Goal: Task Accomplishment & Management: Use online tool/utility

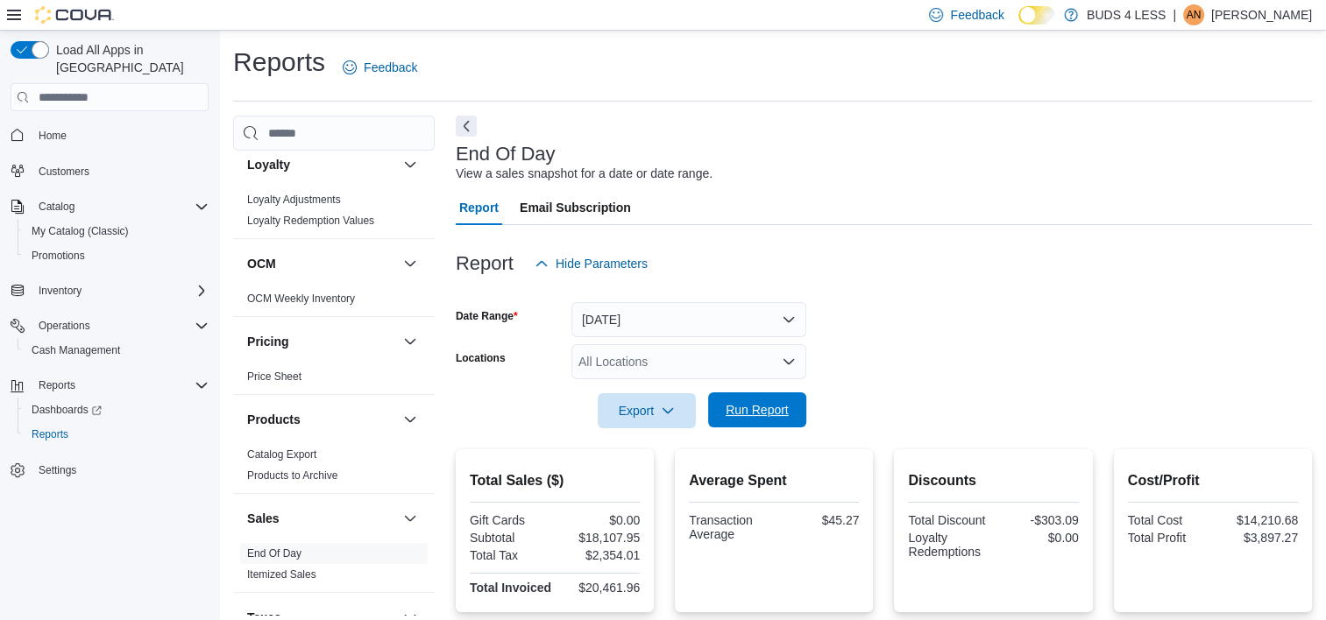
click at [778, 413] on span "Run Report" at bounding box center [757, 410] width 63 height 18
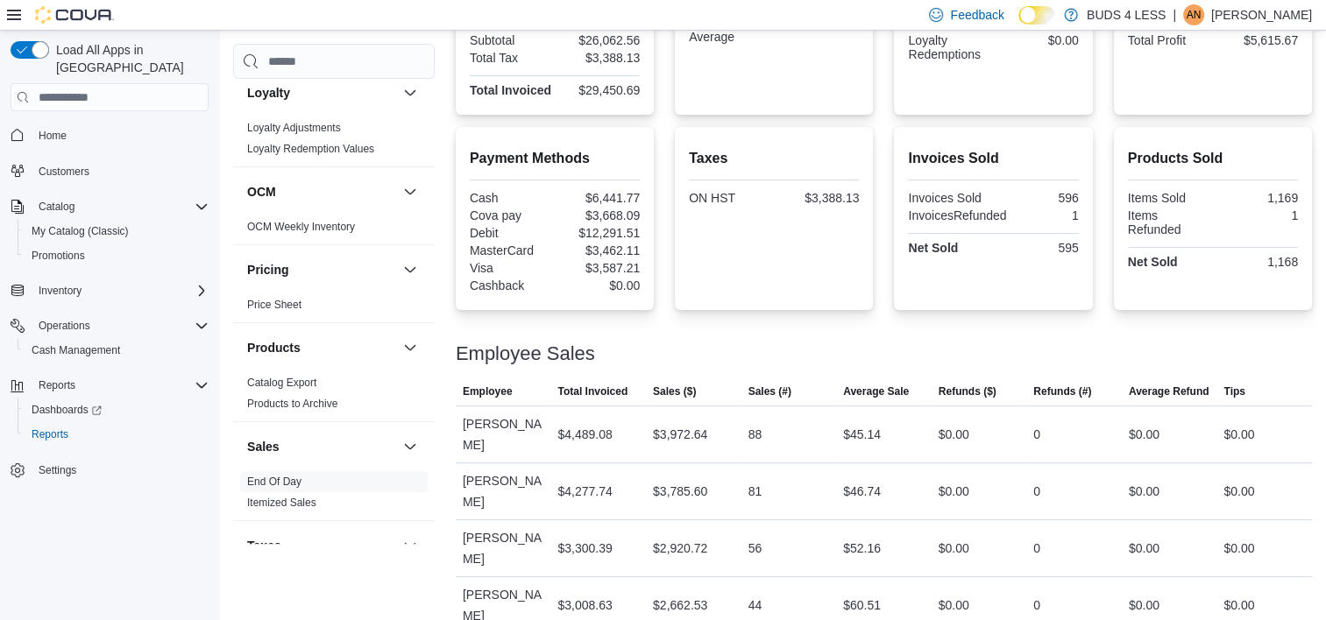
scroll to position [202, 0]
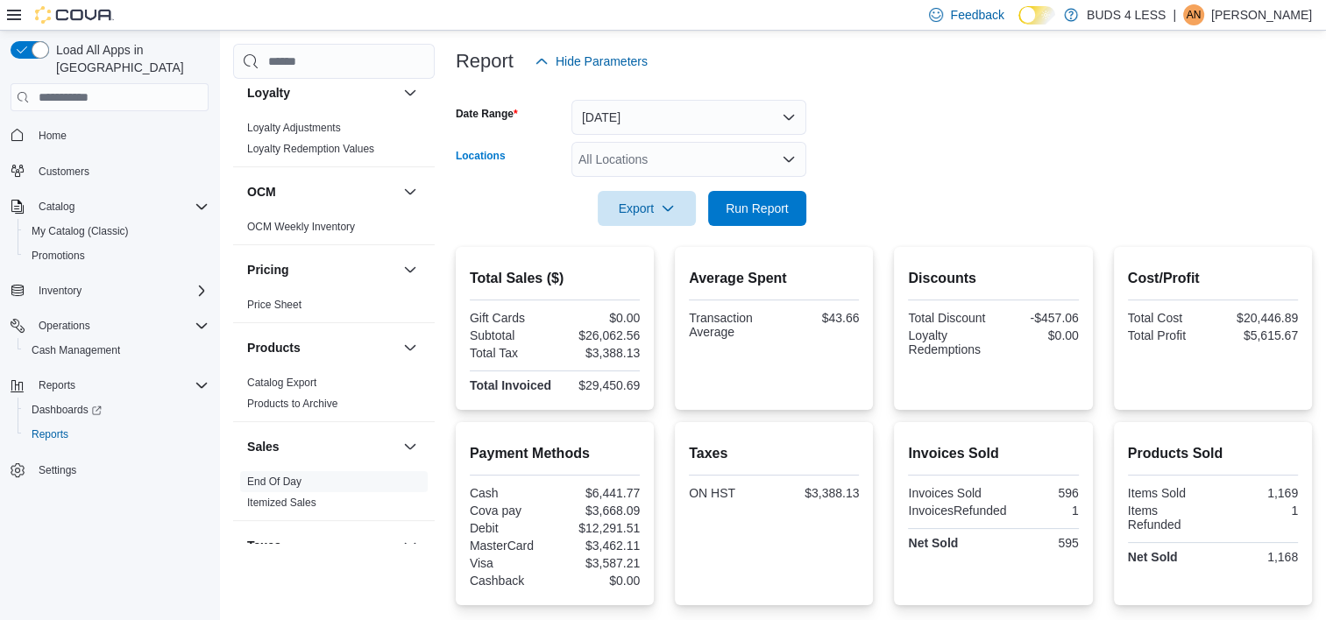
click at [630, 163] on div "All Locations" at bounding box center [688, 159] width 235 height 35
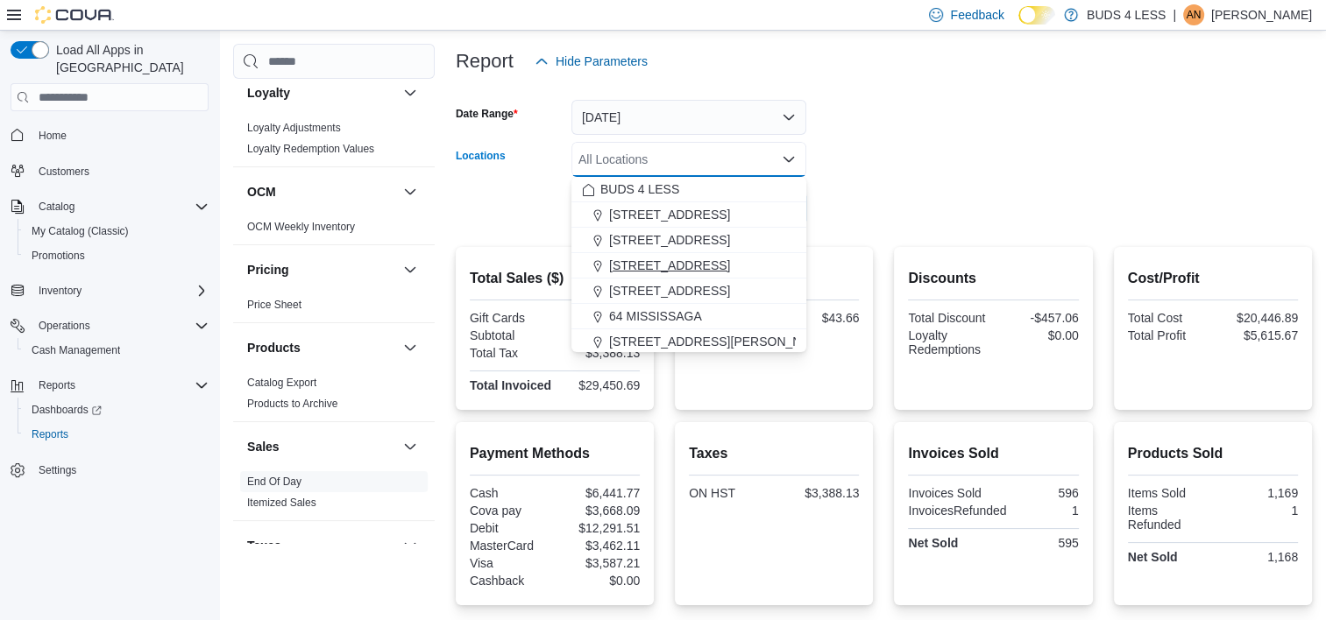
drag, startPoint x: 655, startPoint y: 287, endPoint x: 685, endPoint y: 266, distance: 36.5
click at [655, 288] on span "[STREET_ADDRESS]" at bounding box center [669, 291] width 121 height 18
click at [995, 130] on form "Date Range [DATE] Locations [STREET_ADDRESS] Selected. [STREET_ADDRESS]. Press …" at bounding box center [884, 152] width 856 height 147
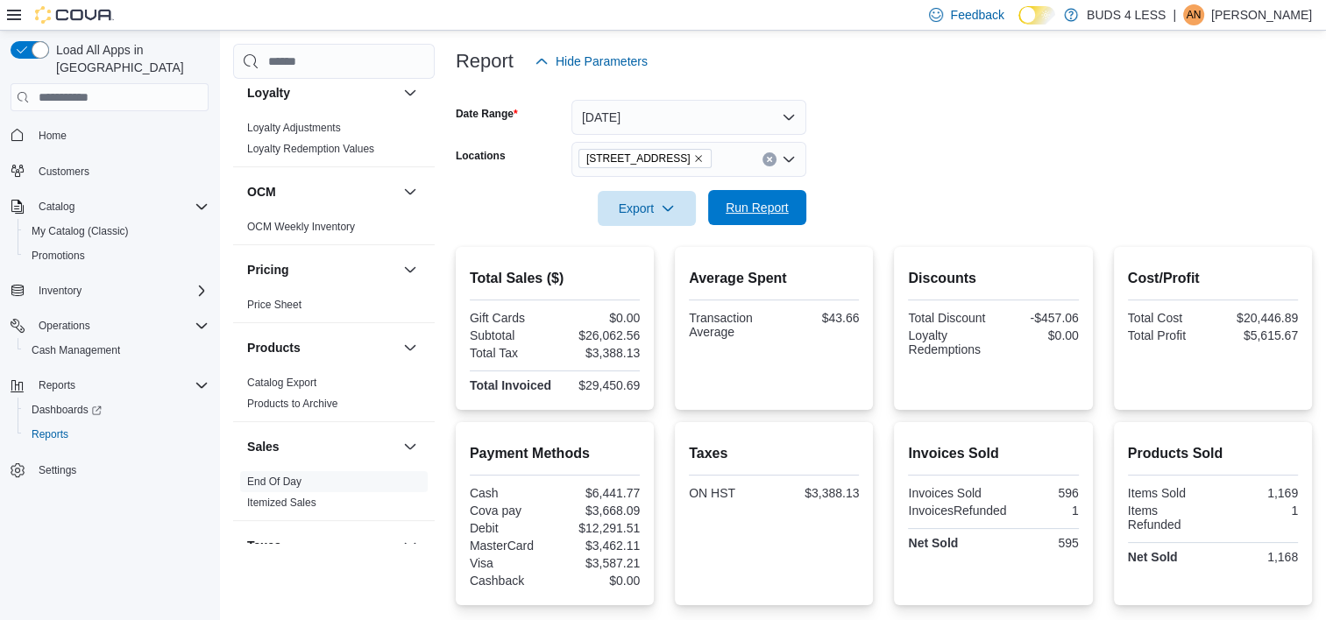
click at [763, 198] on span "Run Report" at bounding box center [757, 207] width 77 height 35
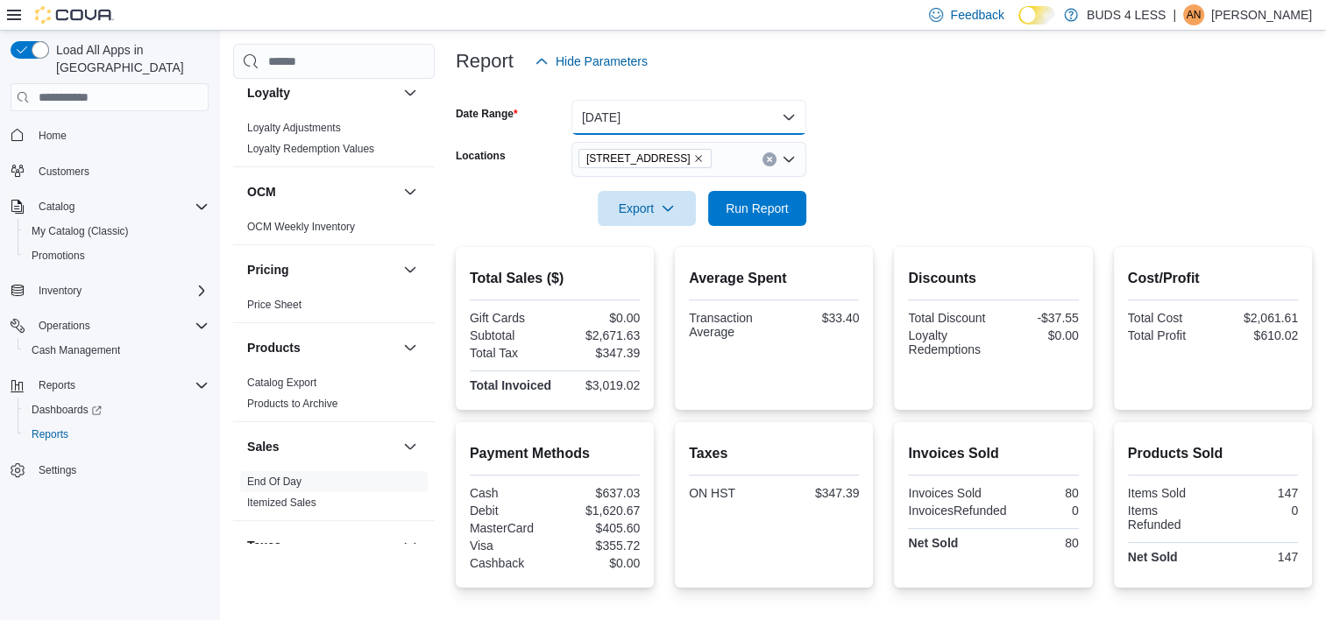
click at [687, 110] on button "[DATE]" at bounding box center [688, 117] width 235 height 35
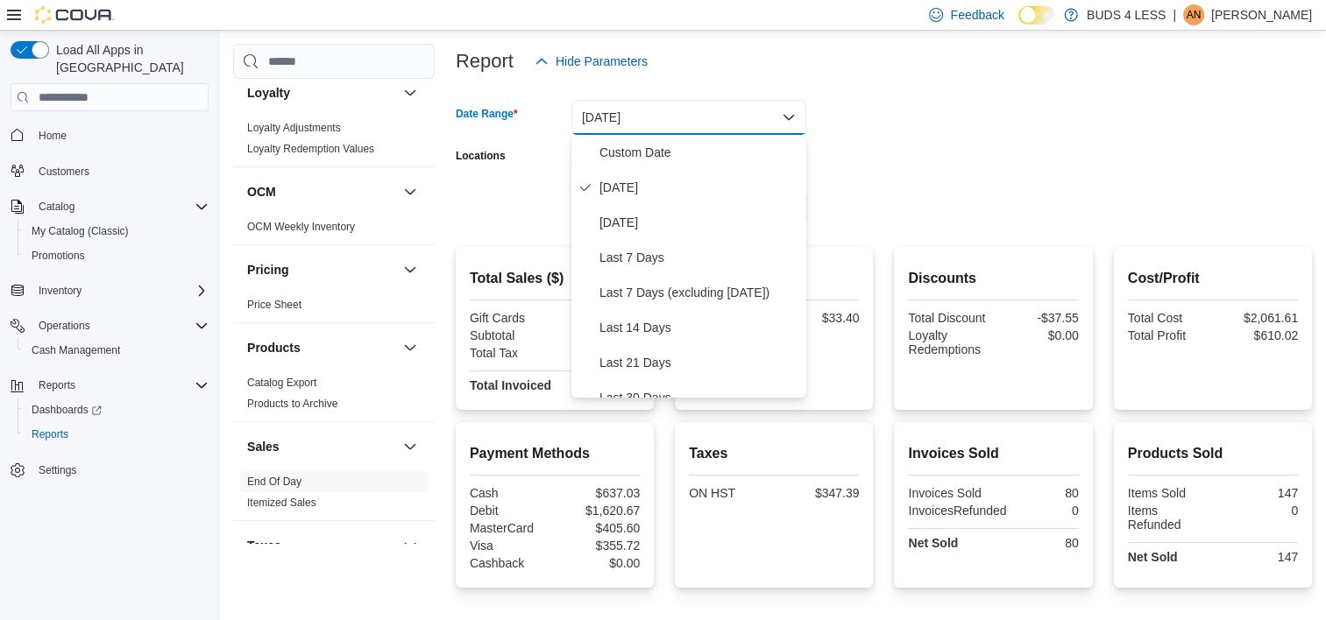
click at [916, 133] on form "Date Range [DATE] Locations [STREET_ADDRESS] Export Run Report" at bounding box center [884, 152] width 856 height 147
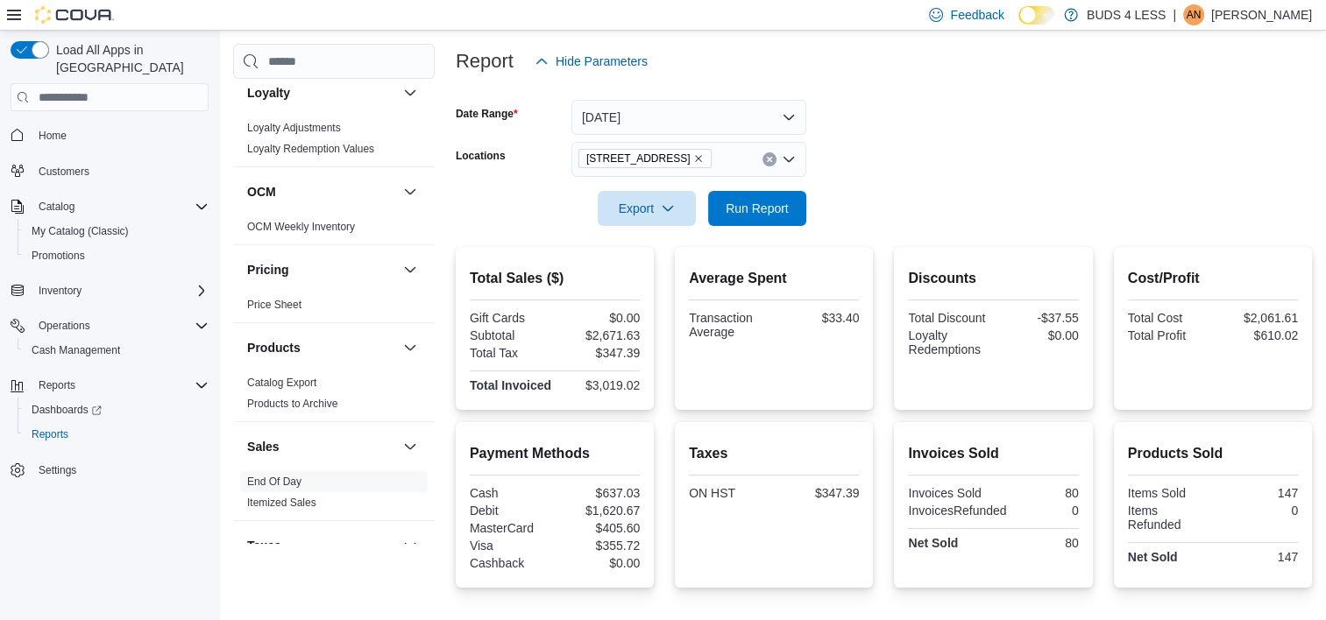
click at [693, 161] on icon "Remove 489 Yonge St, Unit 2 from selection in this group" at bounding box center [698, 158] width 11 height 11
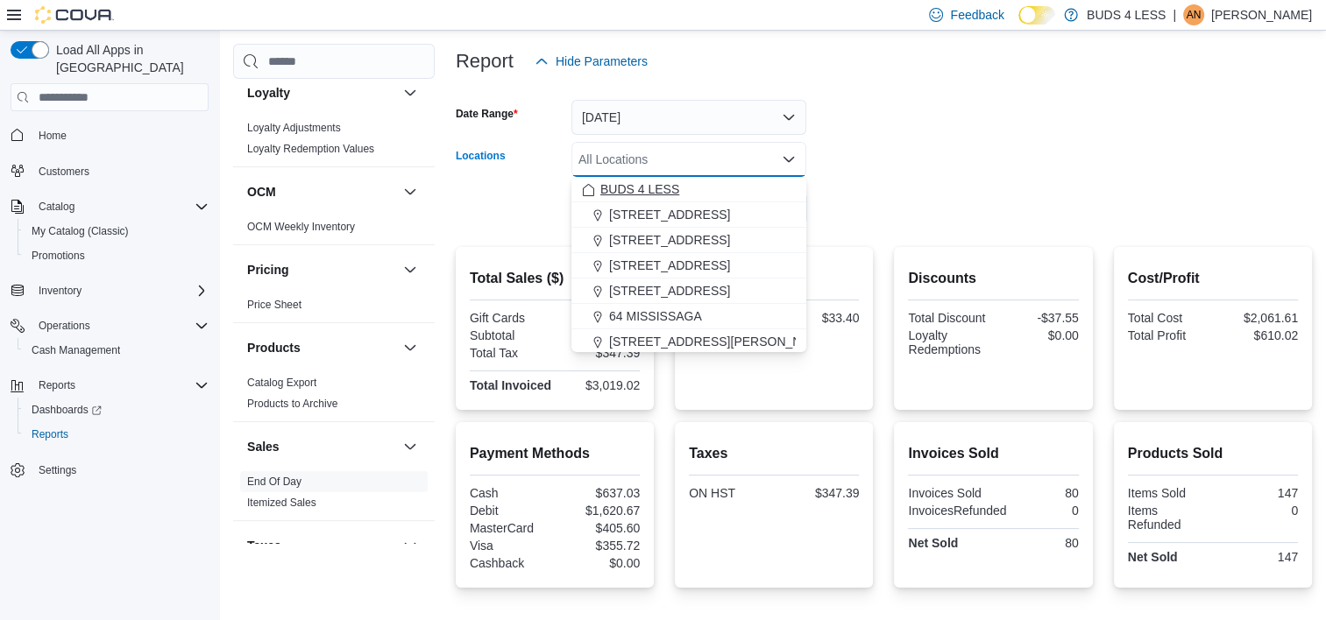
drag, startPoint x: 678, startPoint y: 220, endPoint x: 728, endPoint y: 193, distance: 56.9
click at [676, 220] on span "[STREET_ADDRESS]" at bounding box center [669, 215] width 121 height 18
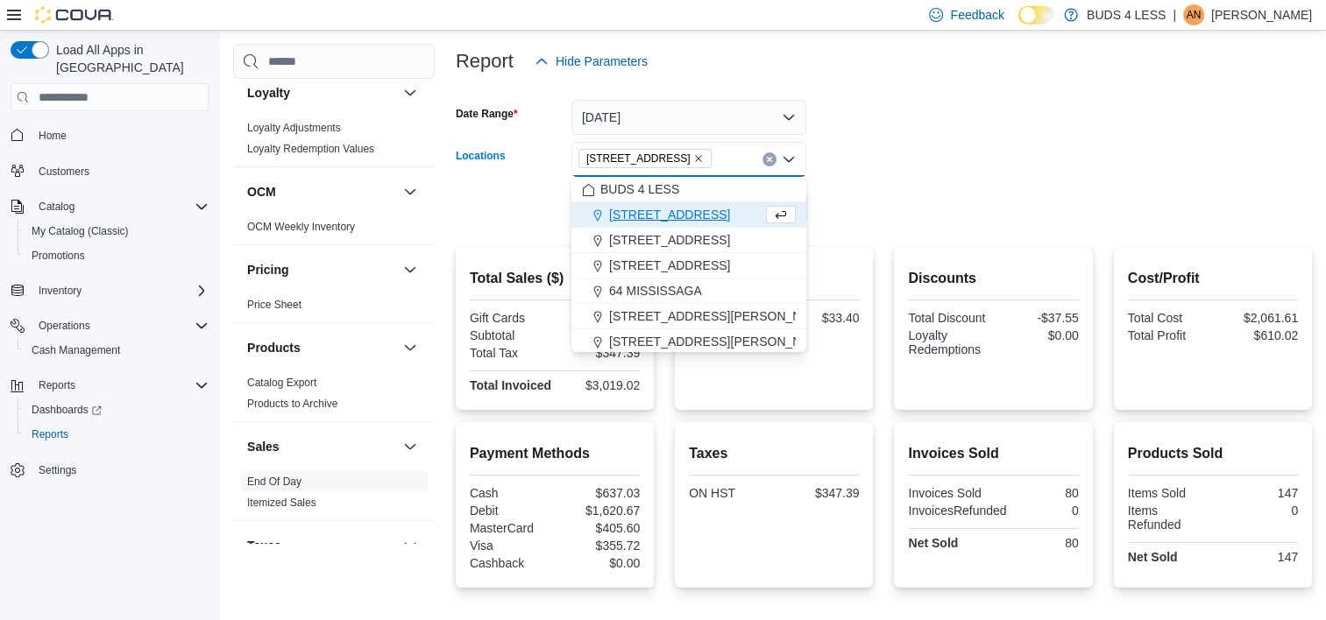
click at [959, 131] on form "Date Range [DATE] Locations [STREET_ADDRESS] Combo box. Selected. [STREET_ADDRE…" at bounding box center [884, 152] width 856 height 147
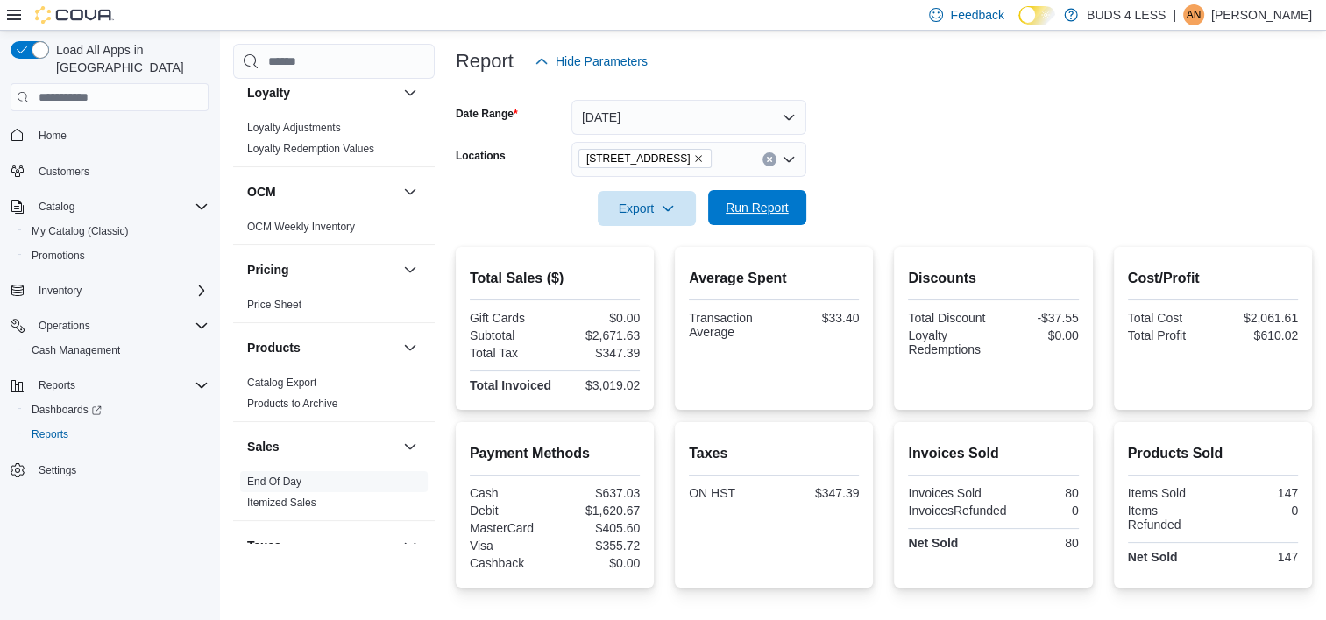
click at [743, 210] on span "Run Report" at bounding box center [757, 208] width 63 height 18
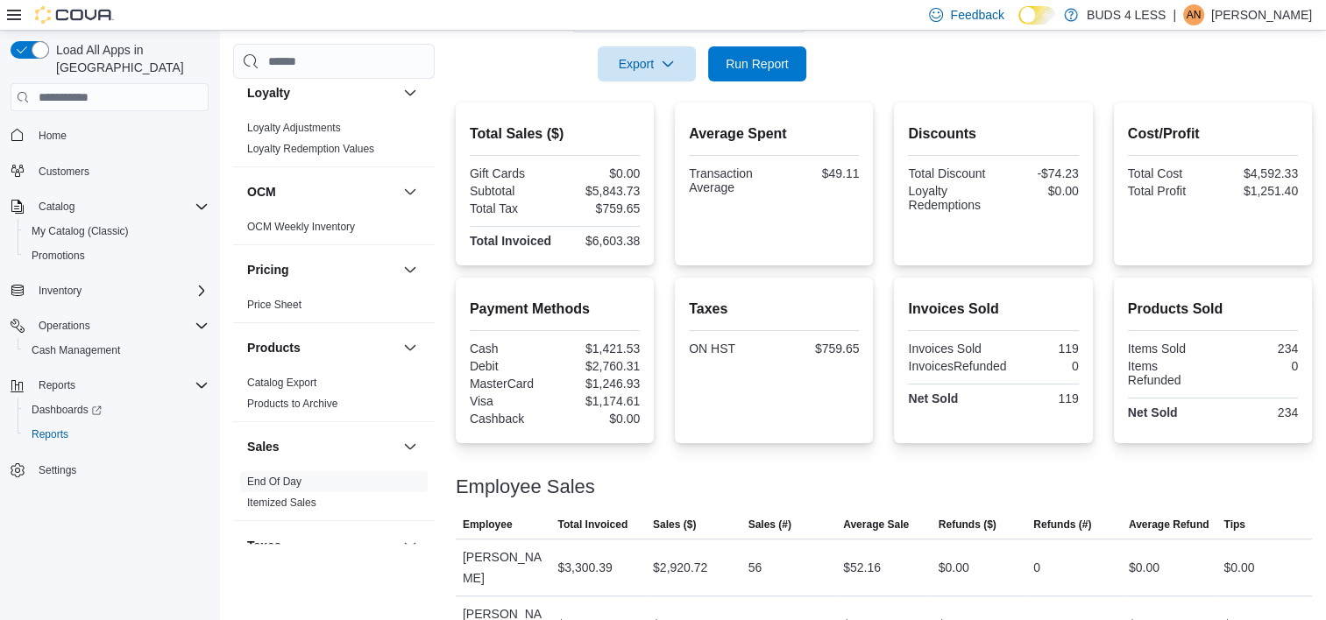
scroll to position [202, 0]
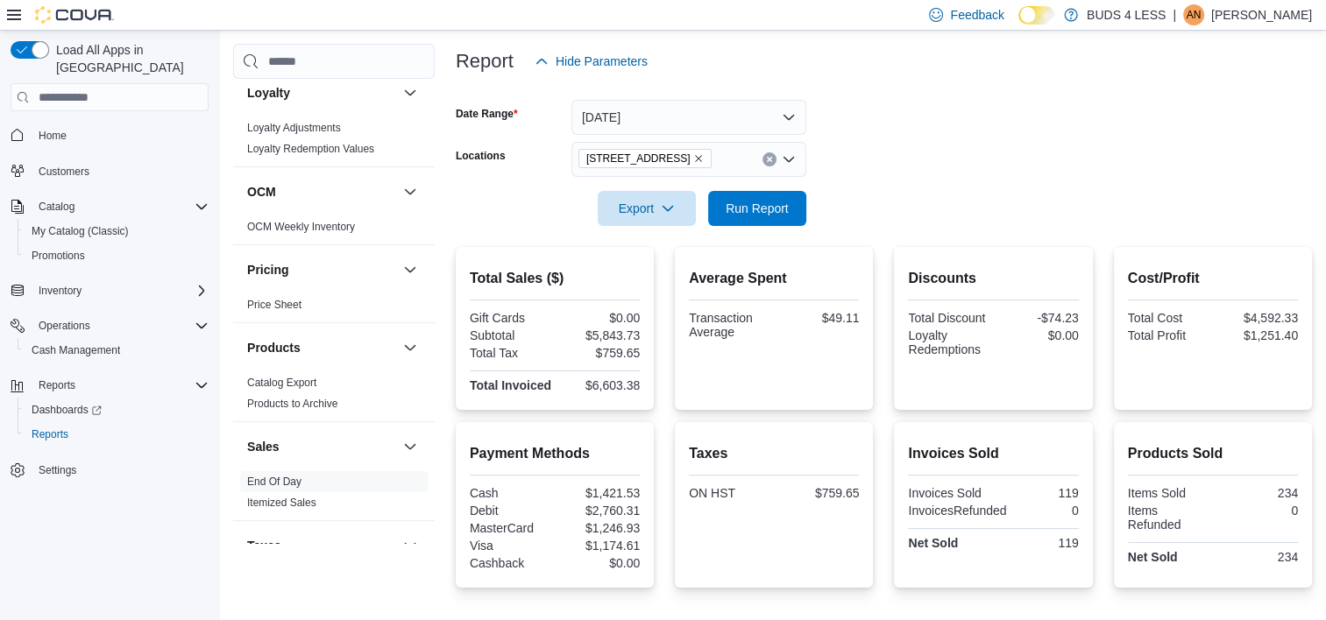
click at [775, 154] on div "[STREET_ADDRESS]" at bounding box center [688, 159] width 235 height 35
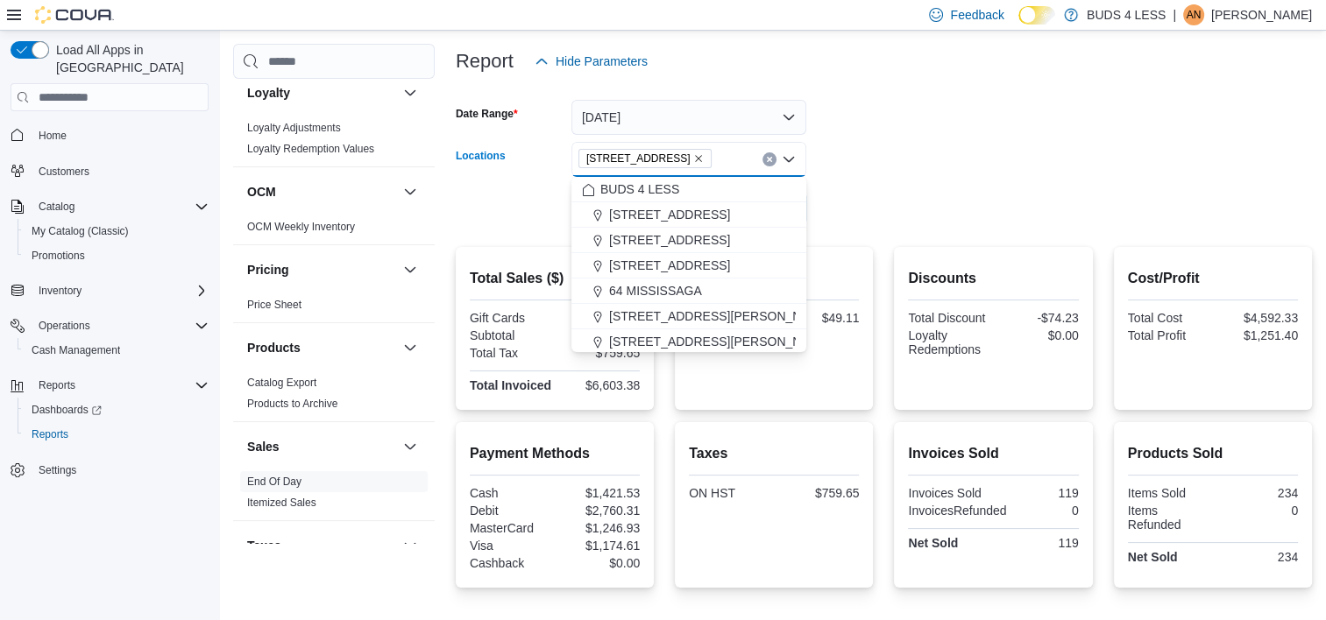
click at [768, 154] on button "Clear input" at bounding box center [769, 159] width 14 height 14
click at [674, 282] on span "[STREET_ADDRESS]" at bounding box center [669, 291] width 121 height 18
click at [959, 169] on form "Date Range [DATE] Locations [STREET_ADDRESS] Selected. [STREET_ADDRESS]. Press …" at bounding box center [884, 152] width 856 height 147
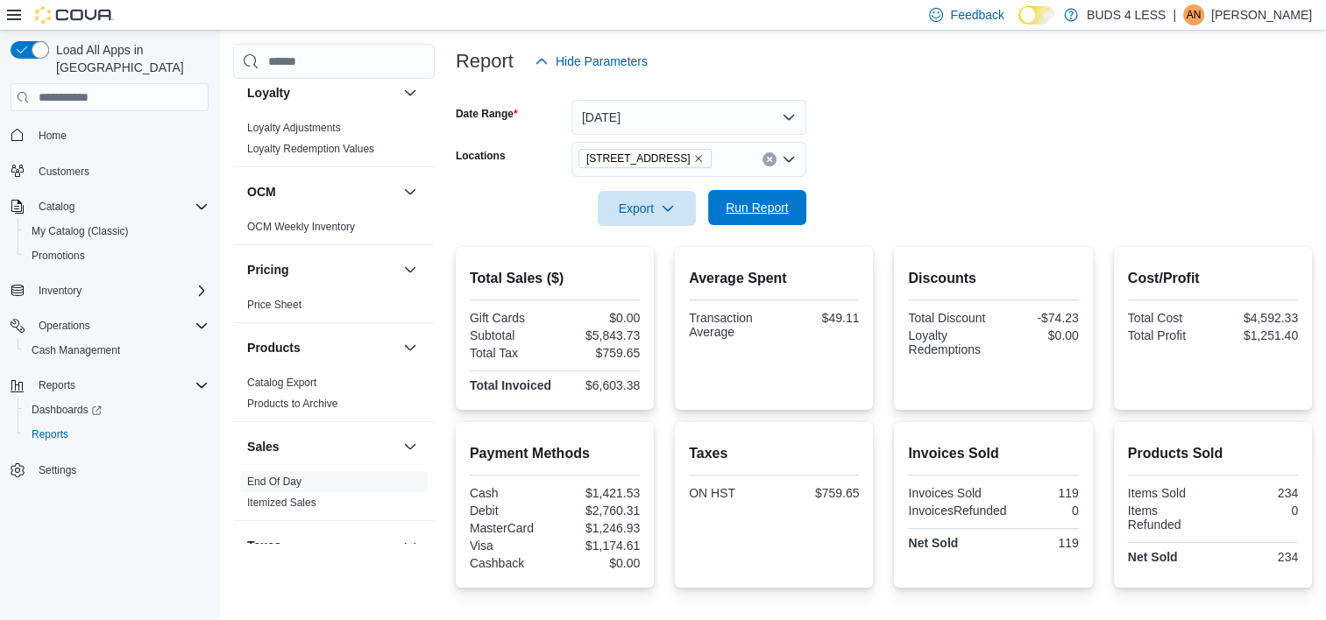
click at [785, 201] on span "Run Report" at bounding box center [757, 208] width 63 height 18
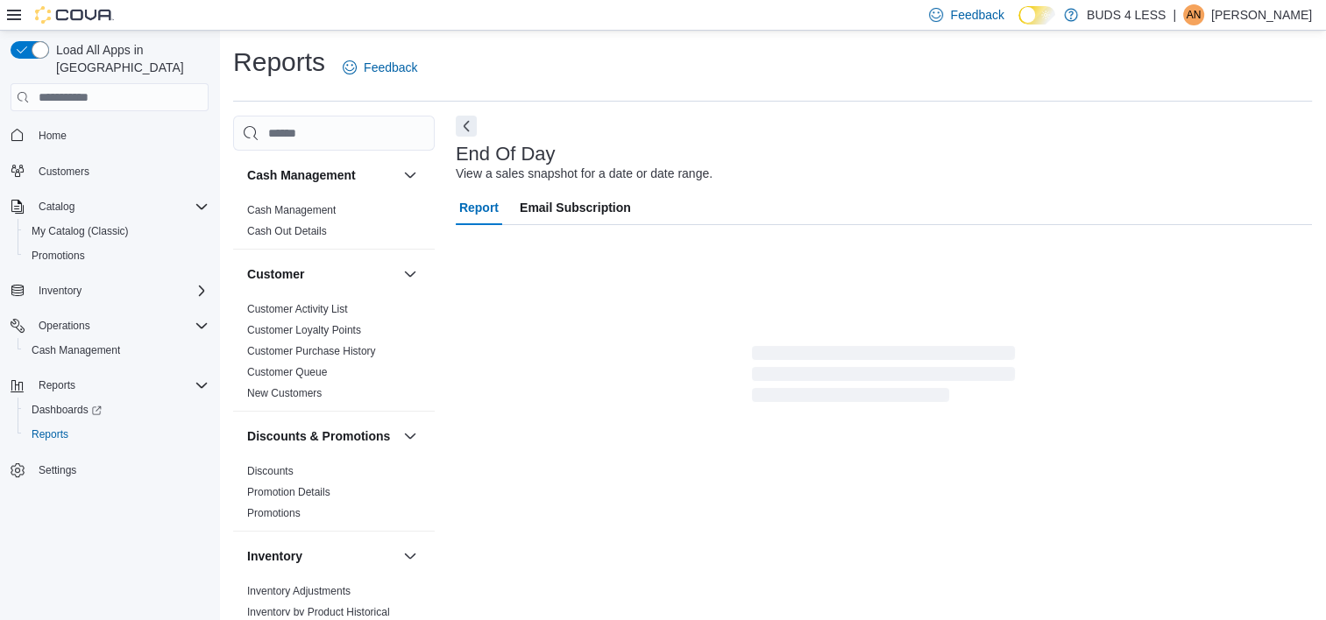
scroll to position [10, 0]
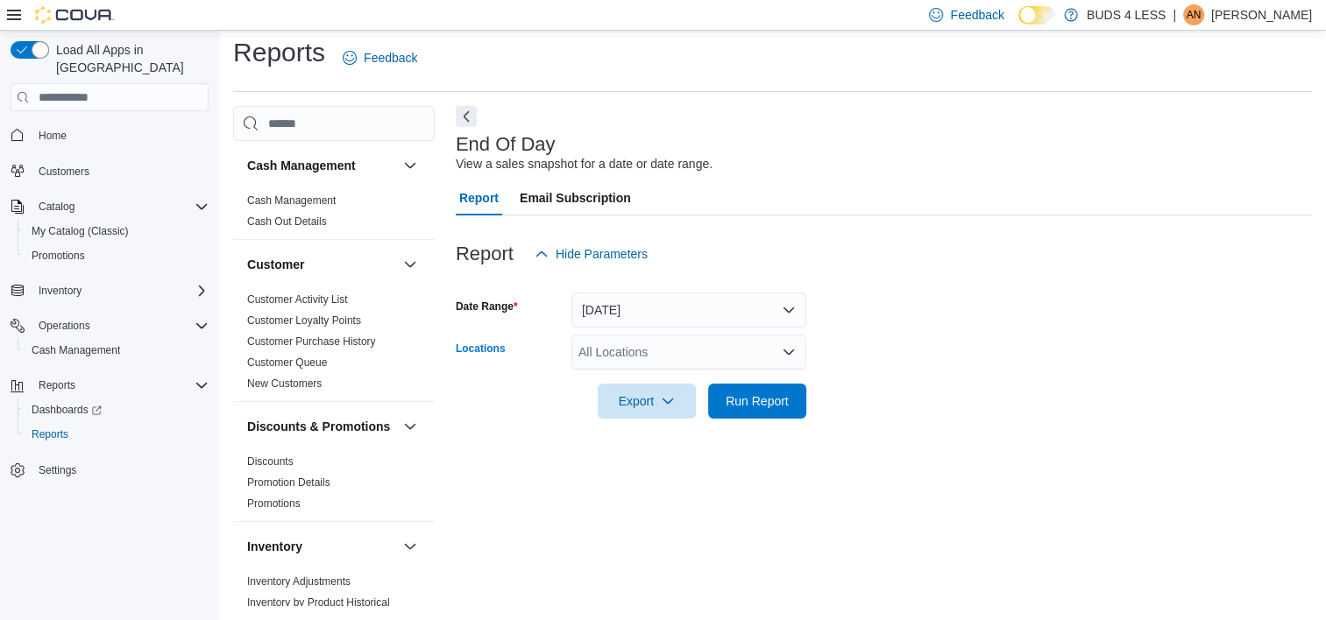
click at [641, 352] on div "All Locations" at bounding box center [688, 352] width 235 height 35
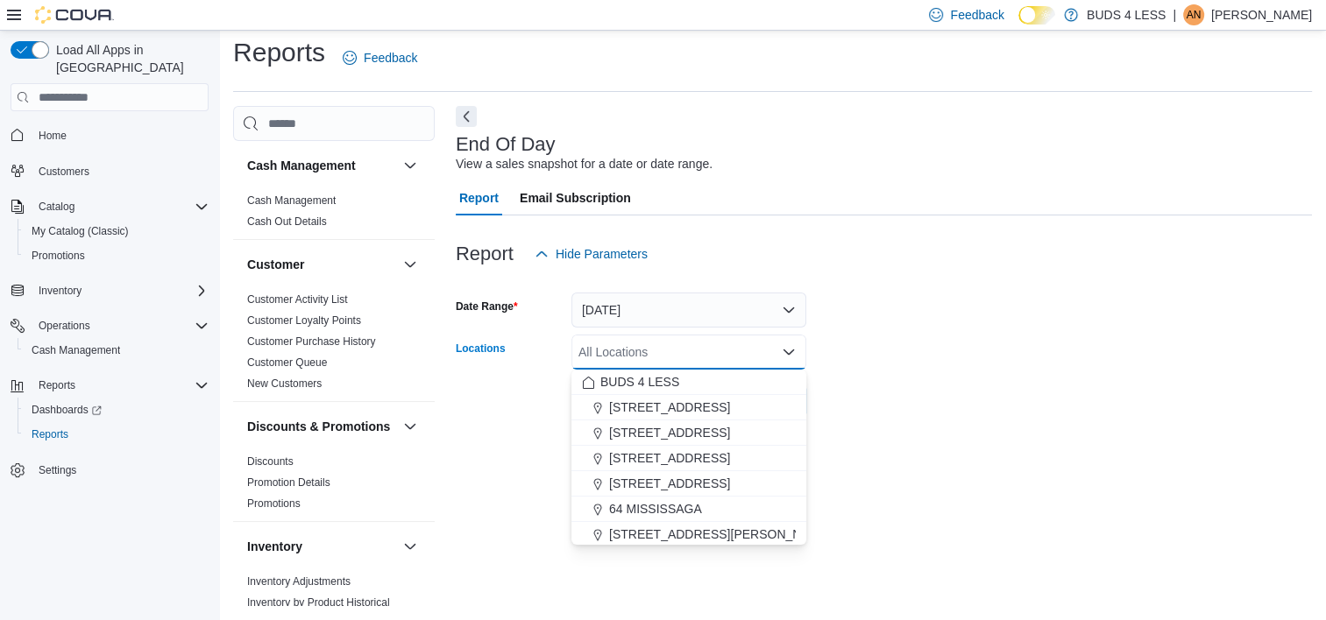
click at [1152, 224] on div at bounding box center [884, 226] width 856 height 21
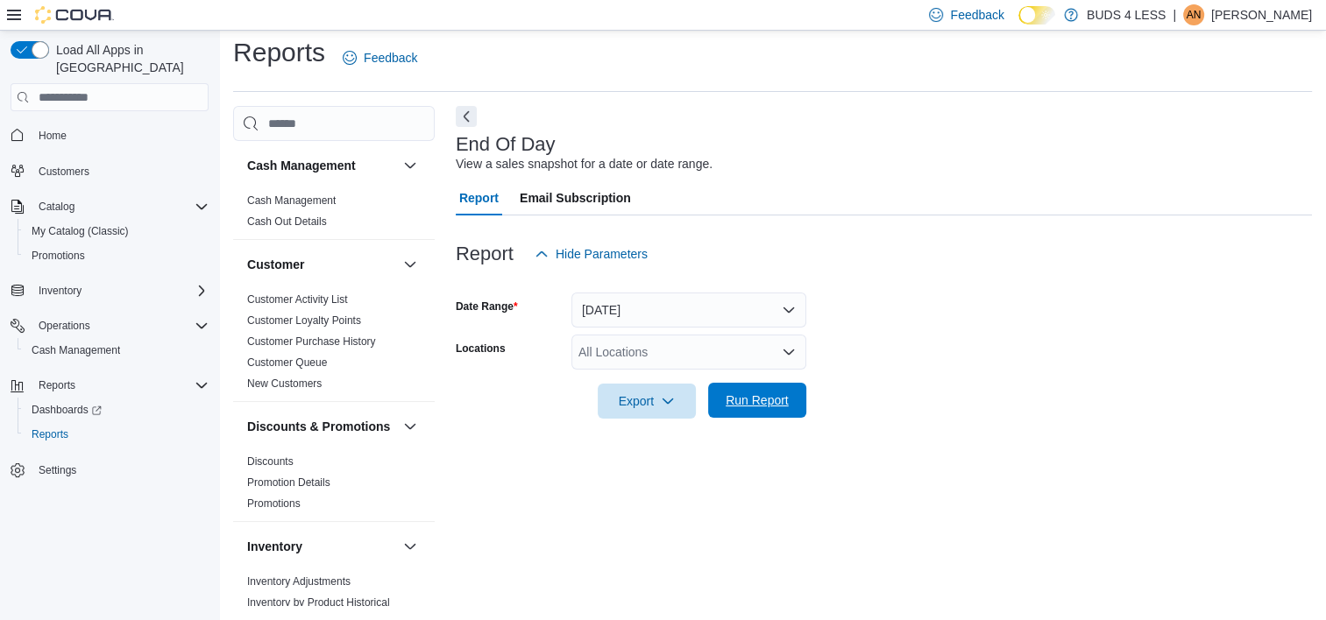
click at [770, 414] on span "Run Report" at bounding box center [757, 400] width 77 height 35
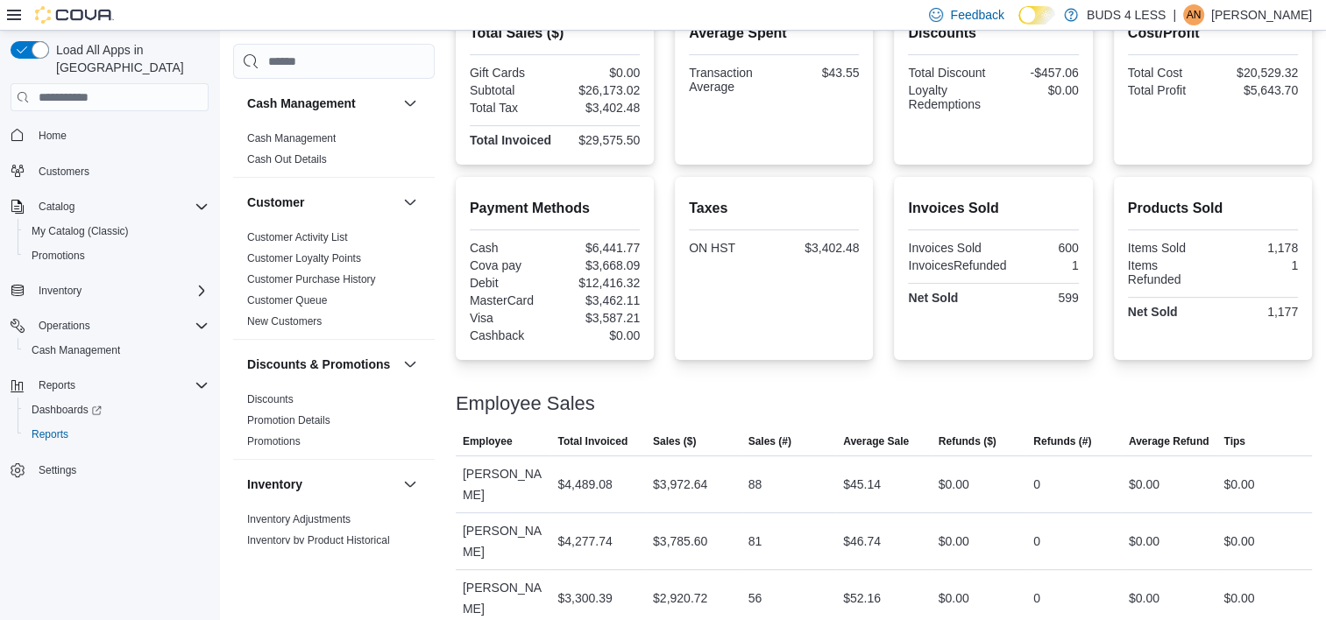
scroll to position [10, 0]
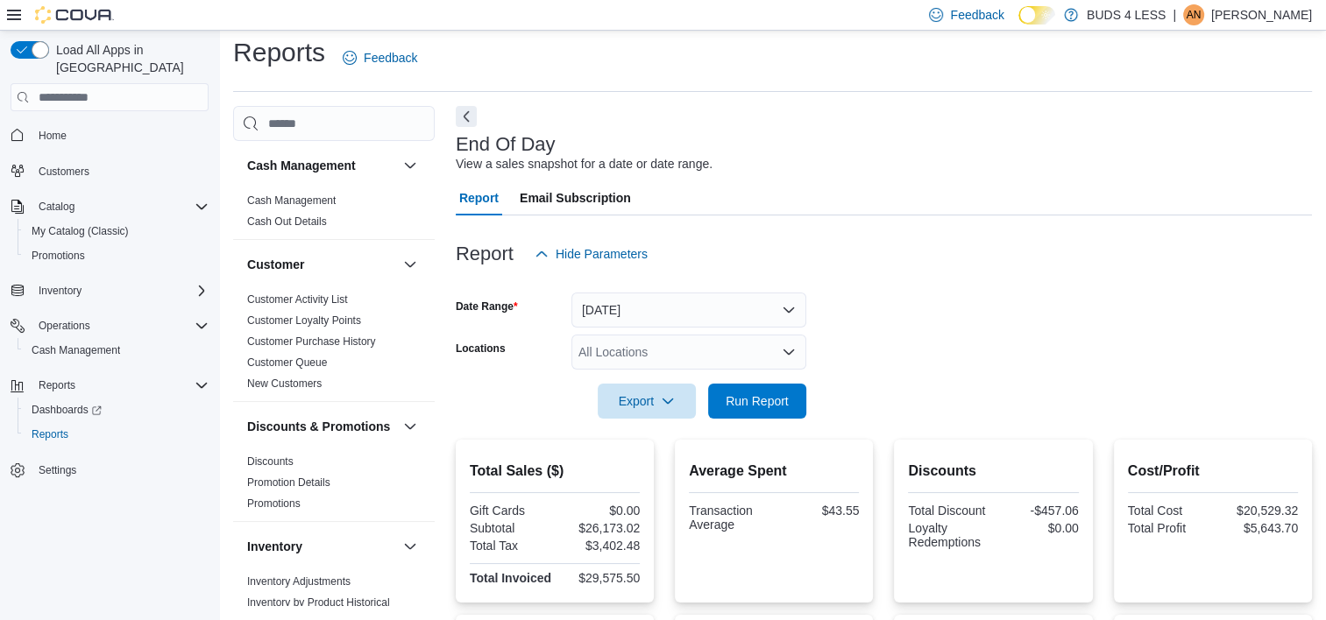
click at [659, 354] on div "All Locations" at bounding box center [688, 352] width 235 height 35
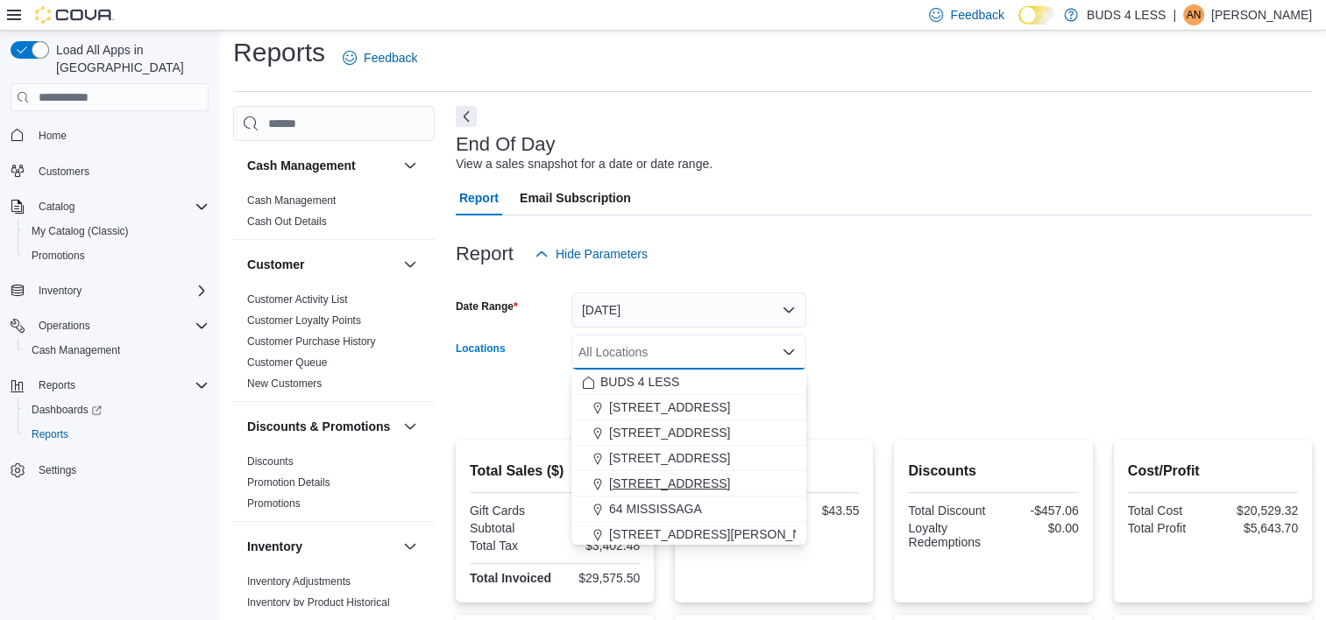
click at [659, 484] on span "[STREET_ADDRESS]" at bounding box center [669, 484] width 121 height 18
click at [1006, 382] on div at bounding box center [884, 377] width 856 height 14
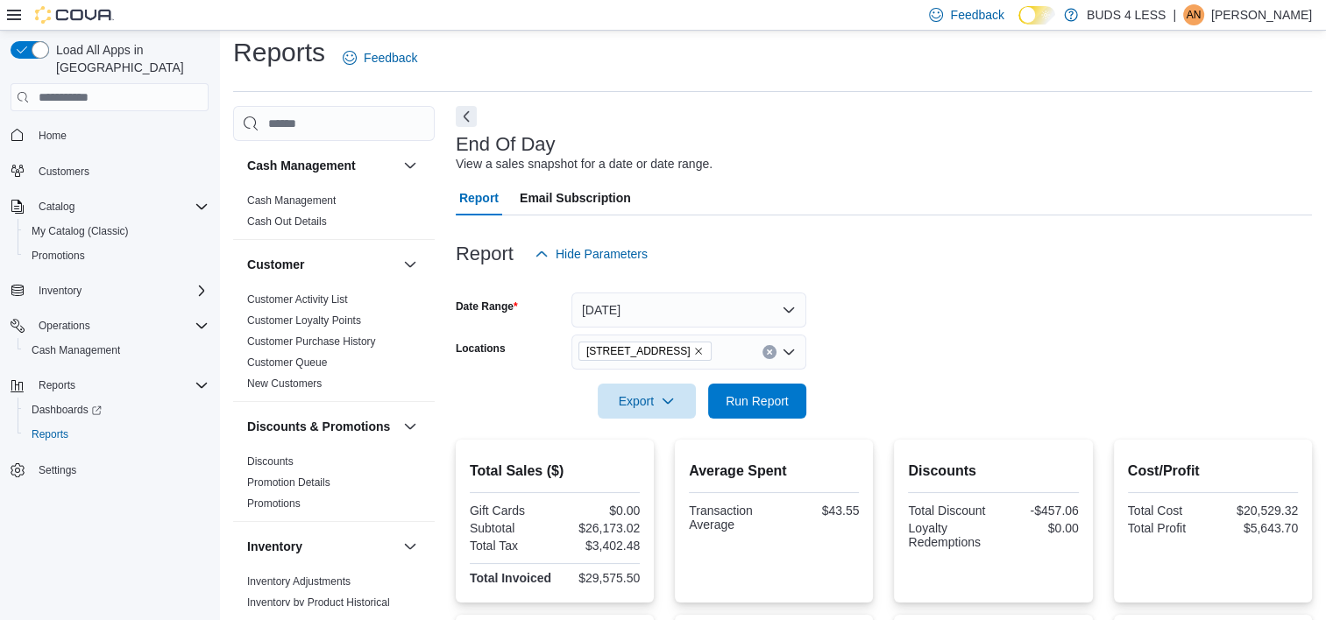
click at [775, 352] on button "Clear input" at bounding box center [769, 352] width 14 height 14
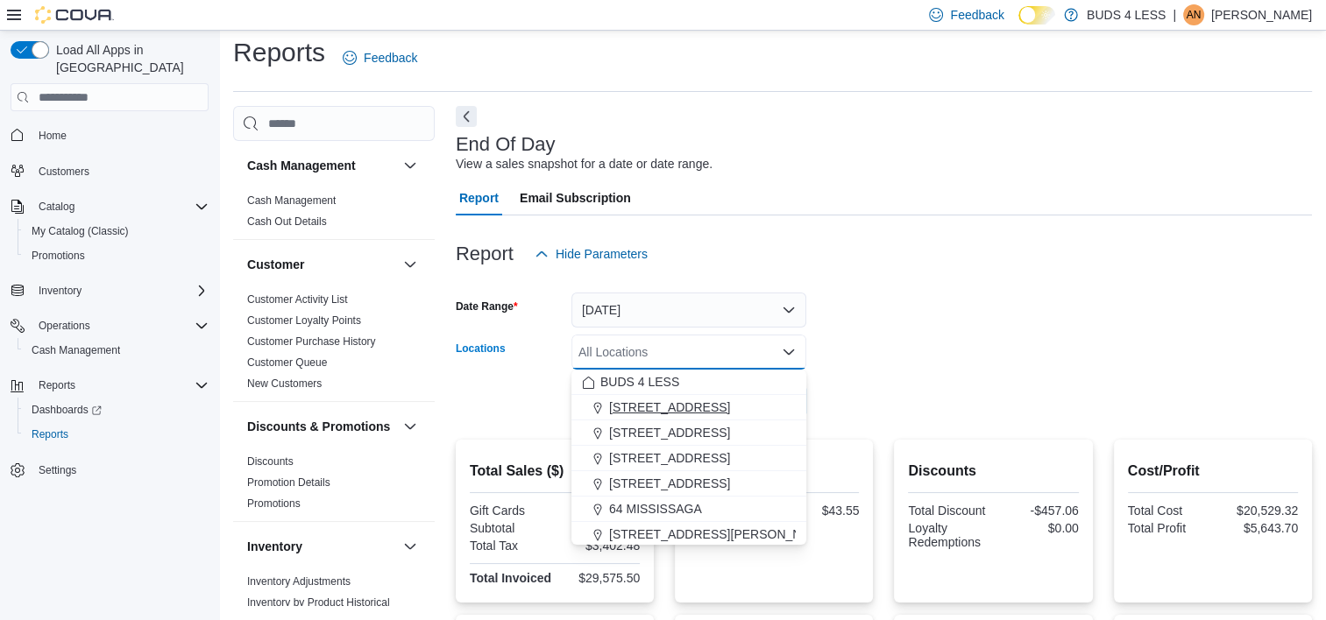
click at [668, 411] on span "[STREET_ADDRESS]" at bounding box center [669, 408] width 121 height 18
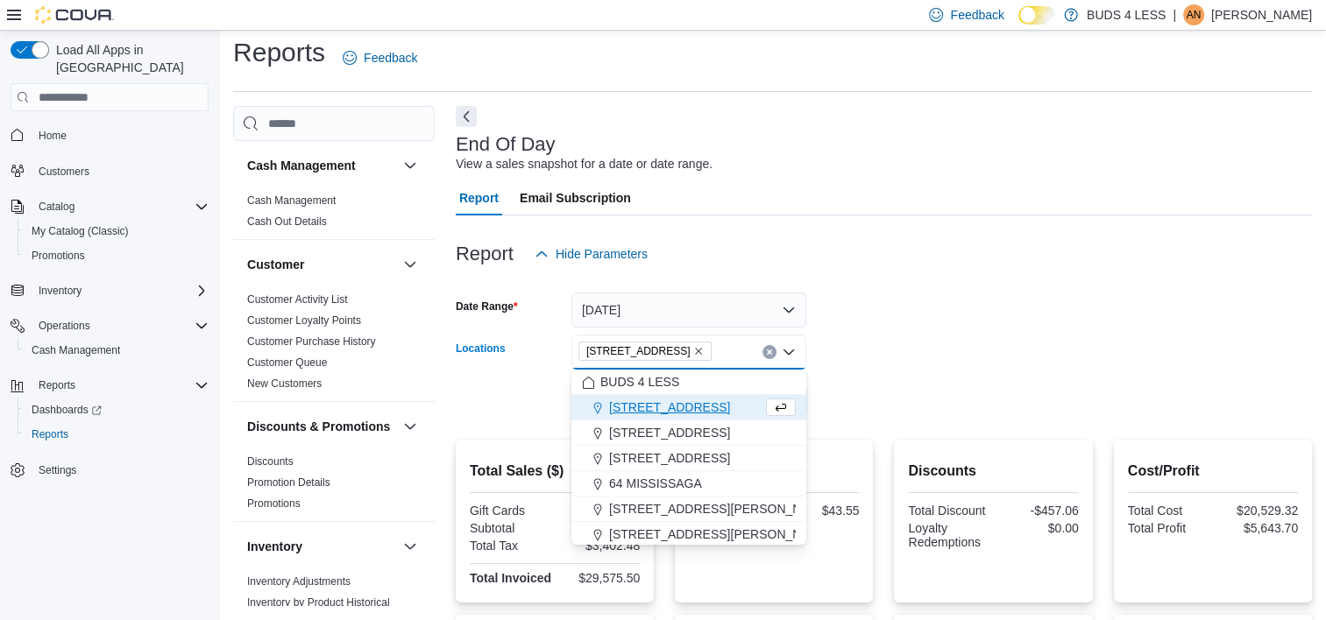
click at [816, 389] on form "Date Range [DATE] Locations [STREET_ADDRESS] Combo box. Selected. [STREET_ADDRE…" at bounding box center [884, 345] width 856 height 147
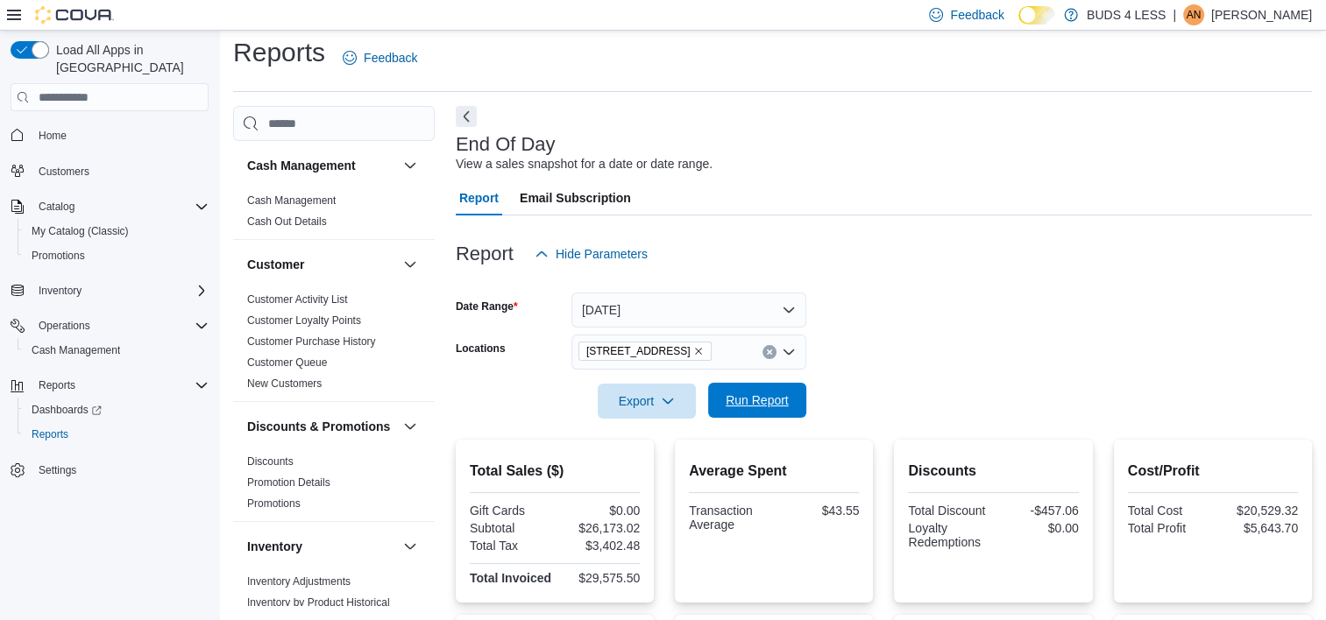
click at [772, 407] on span "Run Report" at bounding box center [757, 401] width 63 height 18
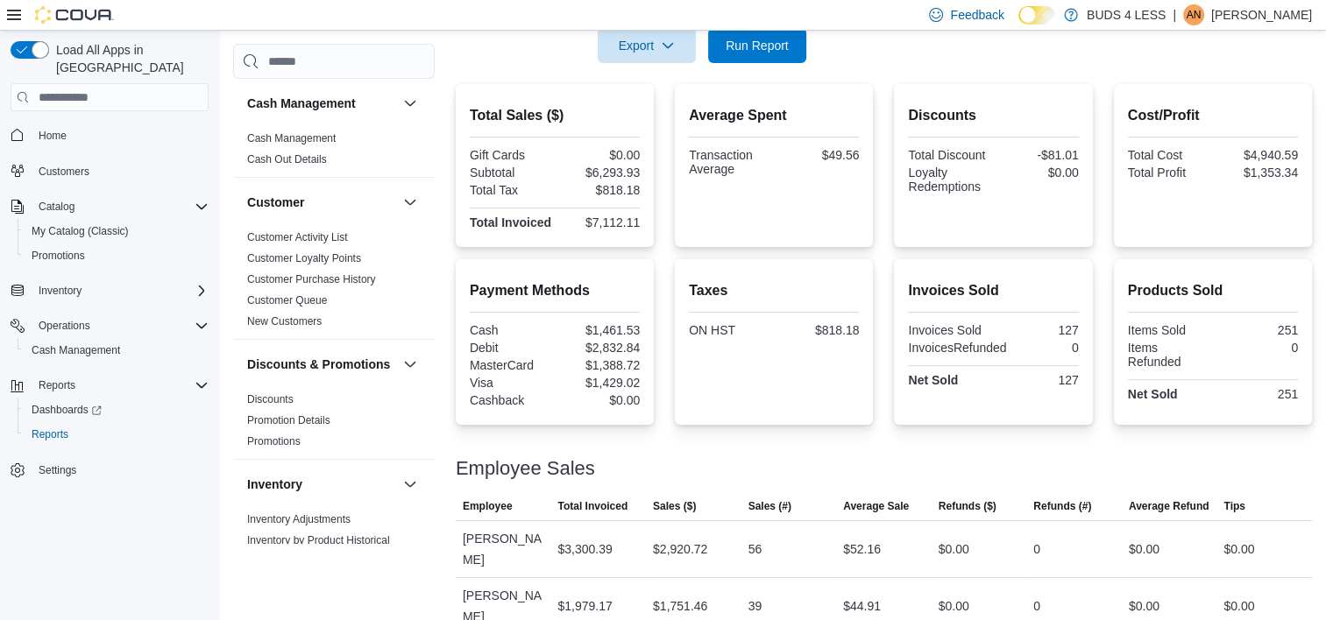
scroll to position [465, 0]
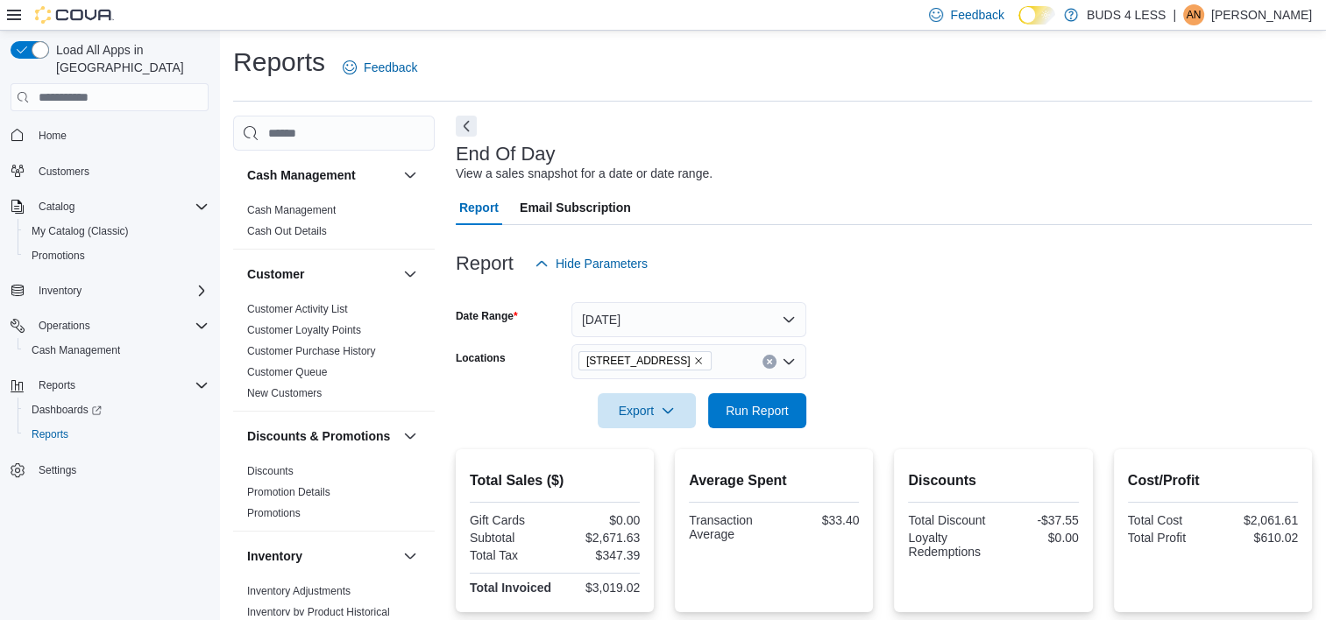
click at [766, 363] on icon "Clear input" at bounding box center [769, 361] width 7 height 7
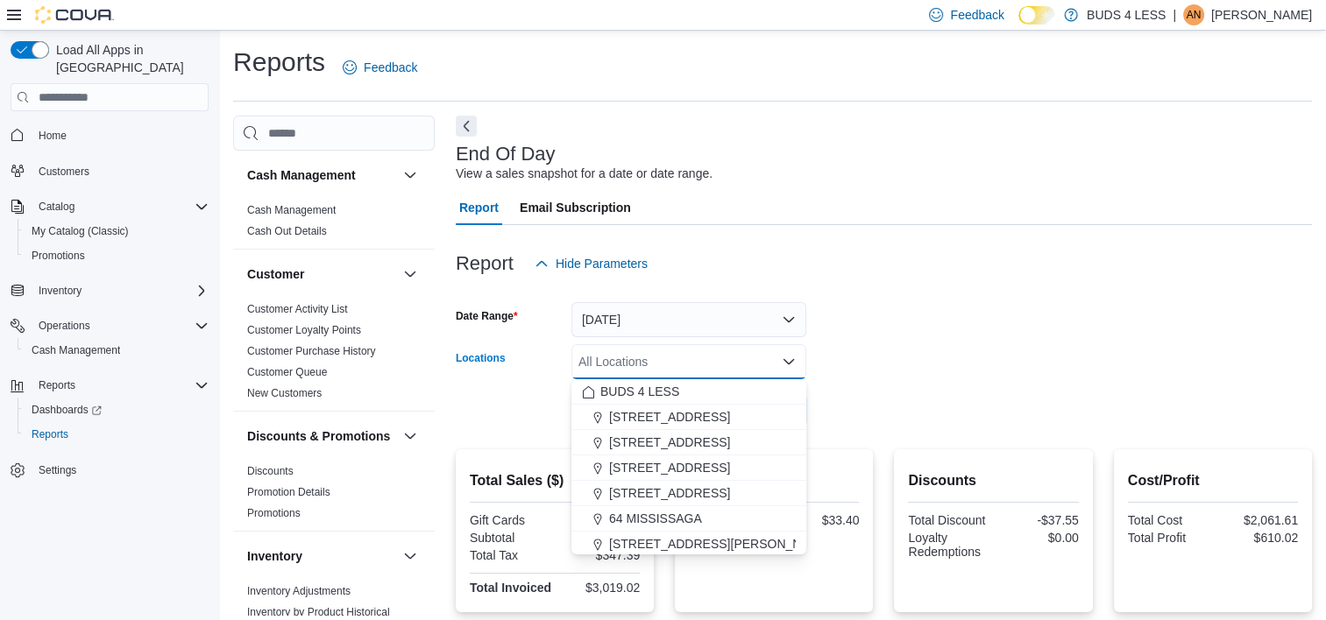
click at [975, 350] on form "Date Range Today Locations All Locations Combo box. Selected. Combo box input. …" at bounding box center [884, 354] width 856 height 147
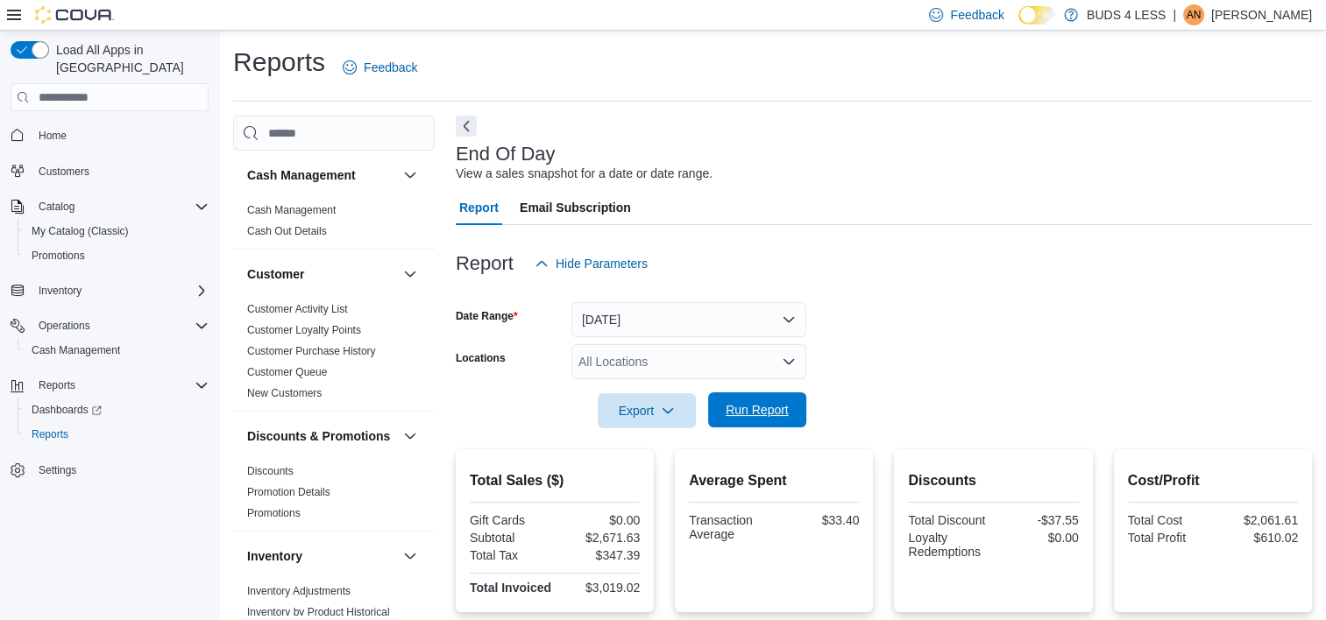
click at [739, 417] on span "Run Report" at bounding box center [757, 410] width 63 height 18
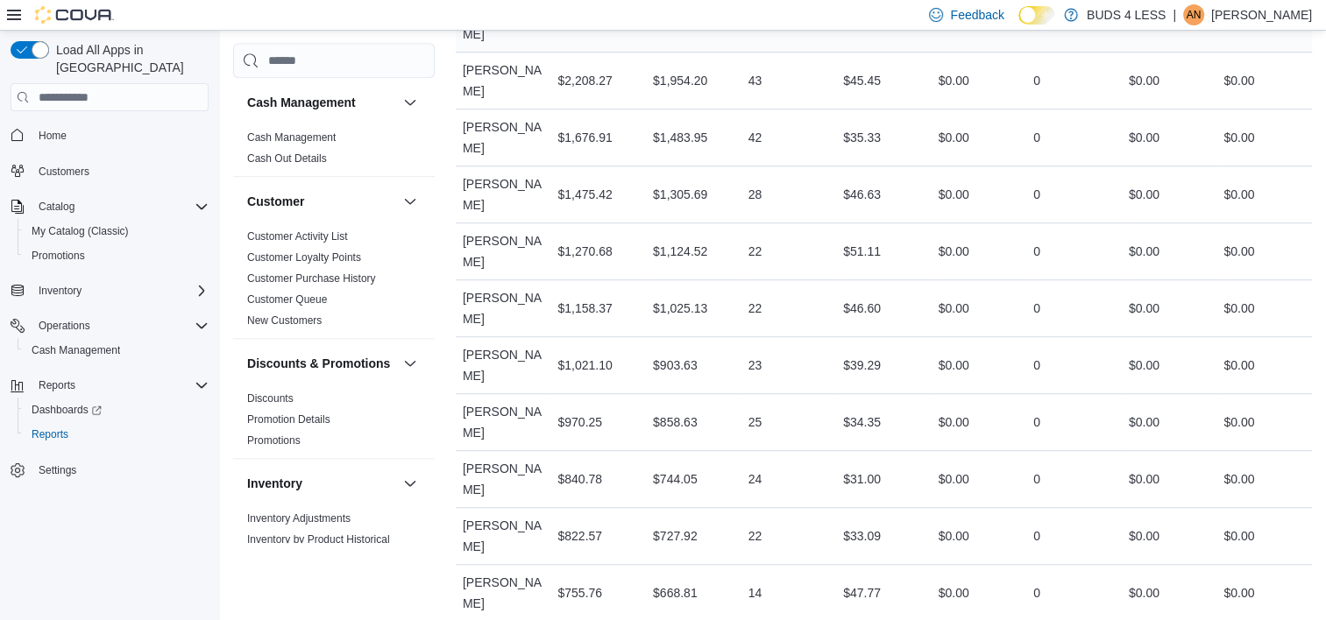
scroll to position [1198, 0]
